Goal: Task Accomplishment & Management: Use online tool/utility

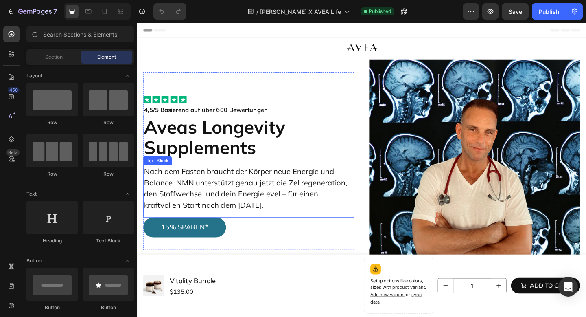
click at [227, 195] on p "Nach dem Fasten braucht der Körper neue Energie und Balance. NMN unterstützt ge…" at bounding box center [258, 202] width 228 height 49
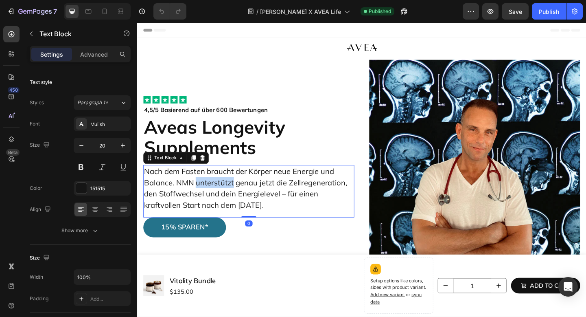
click at [227, 195] on p "Nach dem Fasten braucht der Körper neue Energie und Balance. NMN unterstützt ge…" at bounding box center [258, 202] width 228 height 49
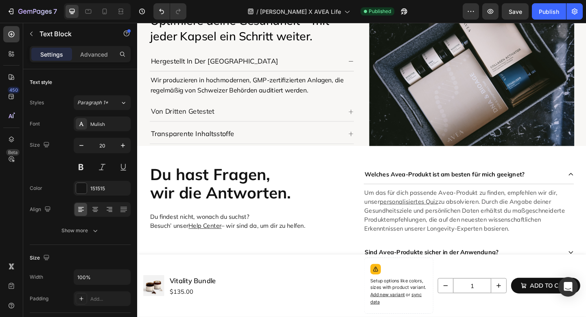
scroll to position [1405, 0]
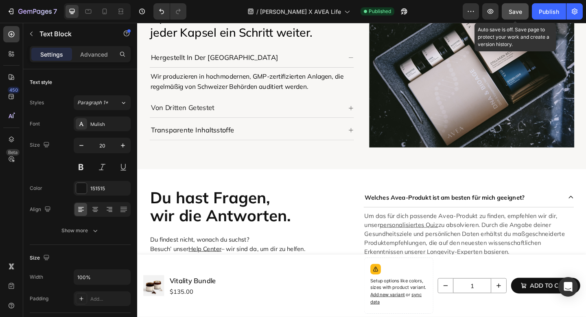
click at [513, 13] on span "Save" at bounding box center [515, 11] width 13 height 7
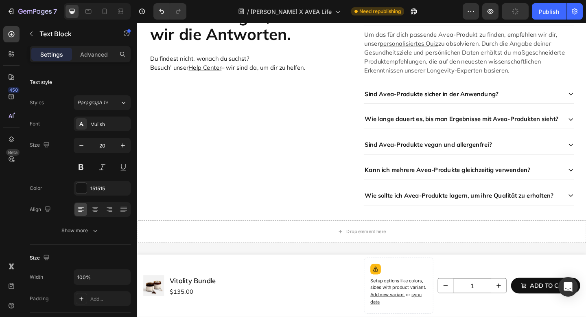
scroll to position [1797, 0]
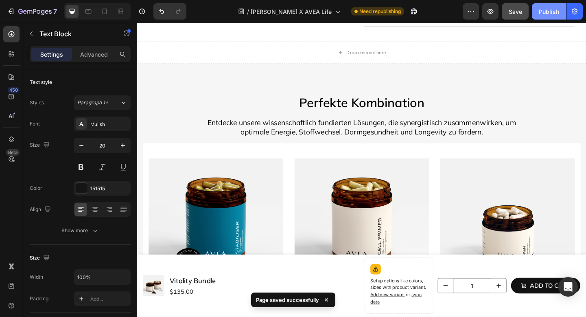
click at [548, 7] on div "Publish" at bounding box center [549, 11] width 20 height 9
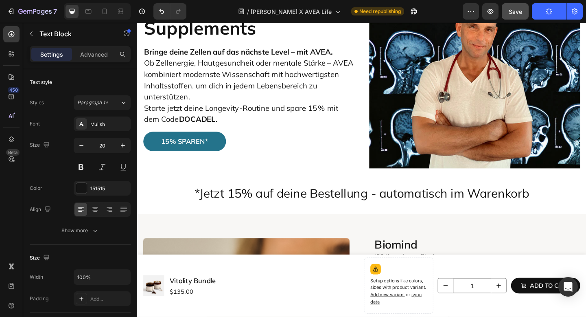
scroll to position [115, 0]
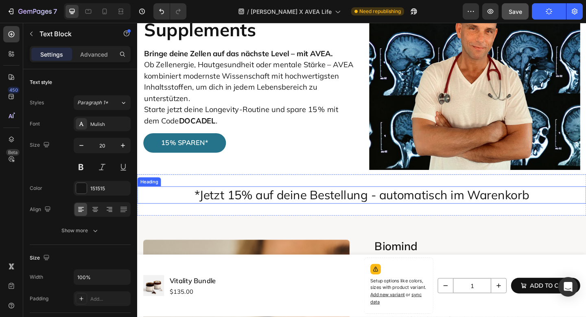
click at [402, 212] on h2 "*Jetzt 15% auf deine Bestellung - automatisch im Warenkorb" at bounding box center [381, 210] width 488 height 19
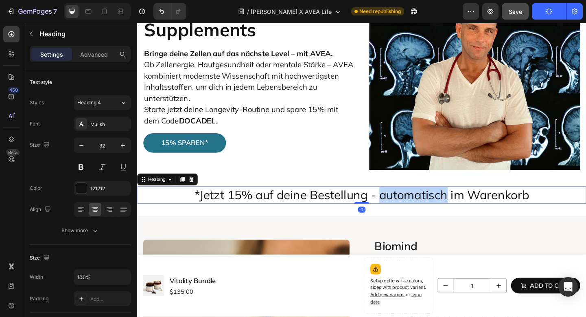
click at [402, 212] on h2 "*Jetzt 15% auf deine Bestellung - automatisch im Warenkorb" at bounding box center [381, 210] width 488 height 19
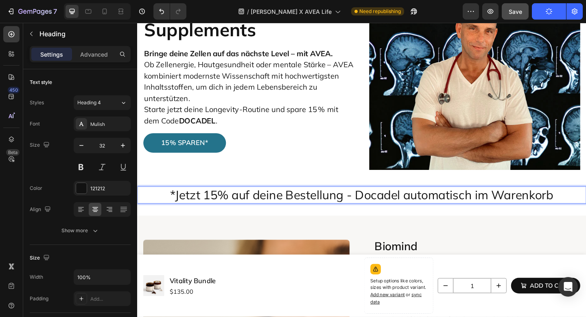
click at [393, 212] on p "*Jetzt 15% auf deine Bestellung - Docadel automatisch im Warenkorb" at bounding box center [381, 209] width 487 height 17
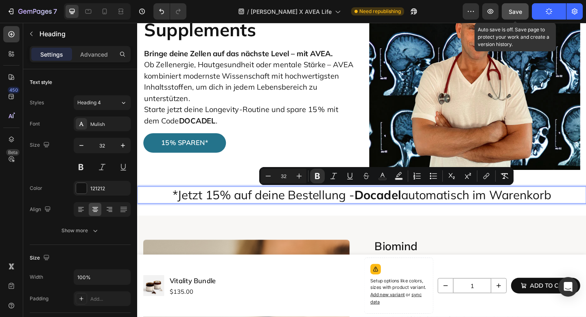
click at [514, 10] on span "Save" at bounding box center [515, 11] width 13 height 7
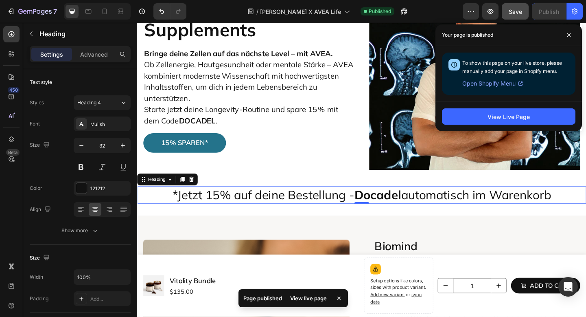
click at [432, 9] on div "/ [PERSON_NAME] X AVEA Life Published" at bounding box center [328, 11] width 270 height 16
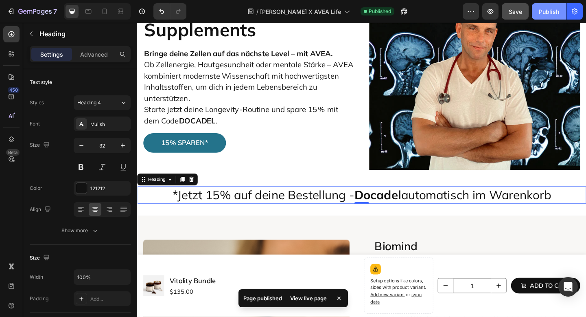
click at [543, 11] on div "Publish" at bounding box center [549, 11] width 20 height 9
